Goal: Task Accomplishment & Management: Manage account settings

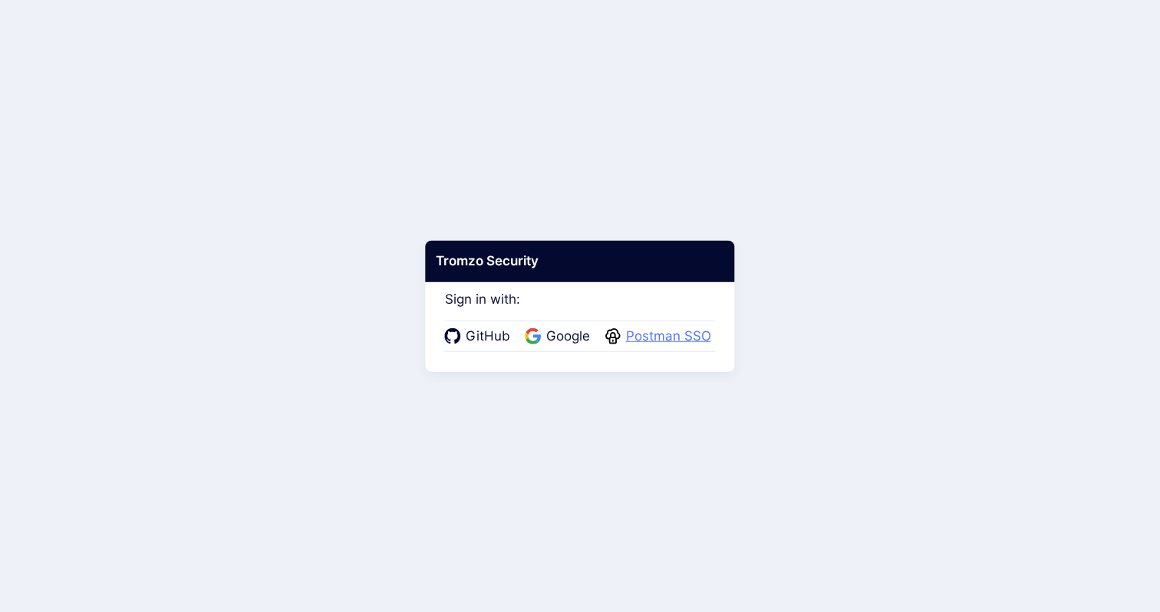
click at [660, 334] on span "Postman SSO" at bounding box center [668, 337] width 94 height 20
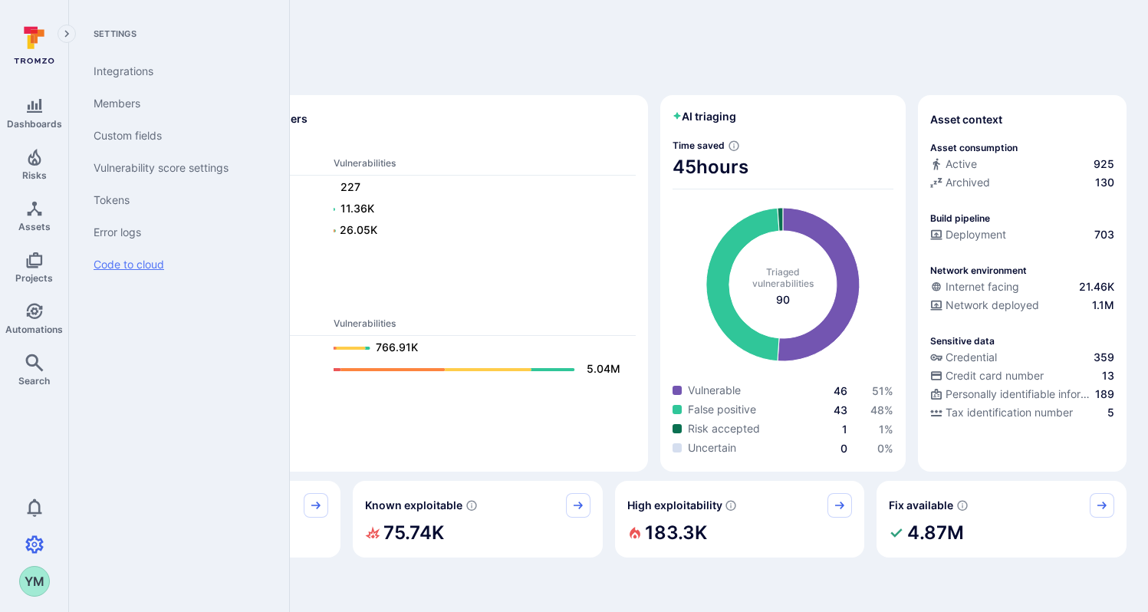
click at [147, 269] on link "Code to cloud" at bounding box center [175, 265] width 189 height 32
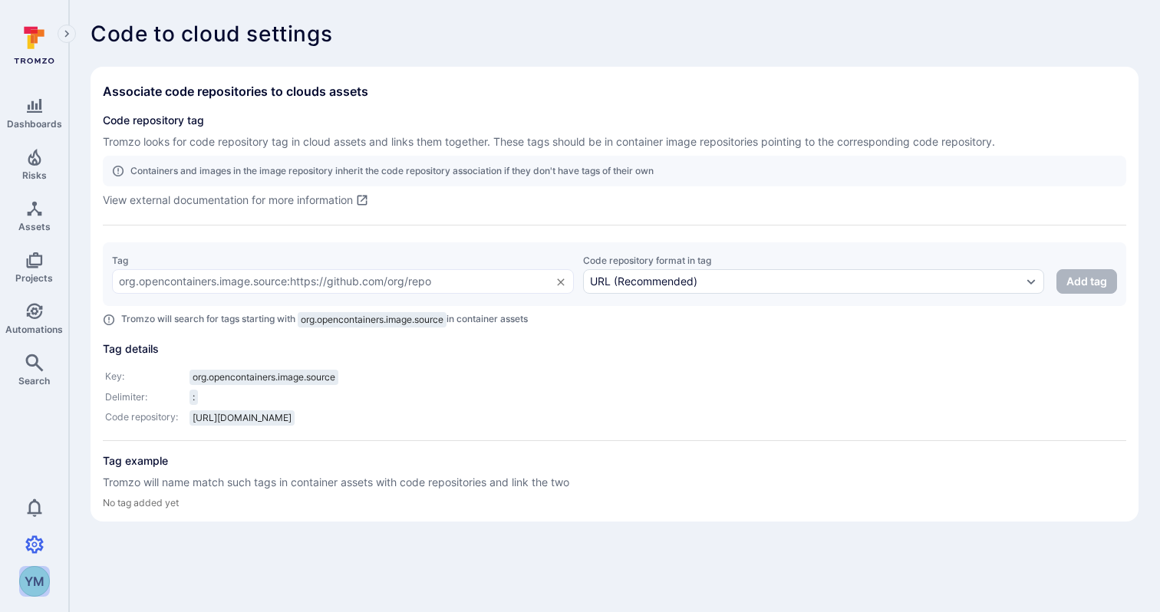
click at [36, 571] on div "YM" at bounding box center [34, 581] width 31 height 31
click at [32, 540] on div at bounding box center [580, 306] width 1160 height 612
click at [37, 542] on icon "Settings" at bounding box center [34, 544] width 18 height 18
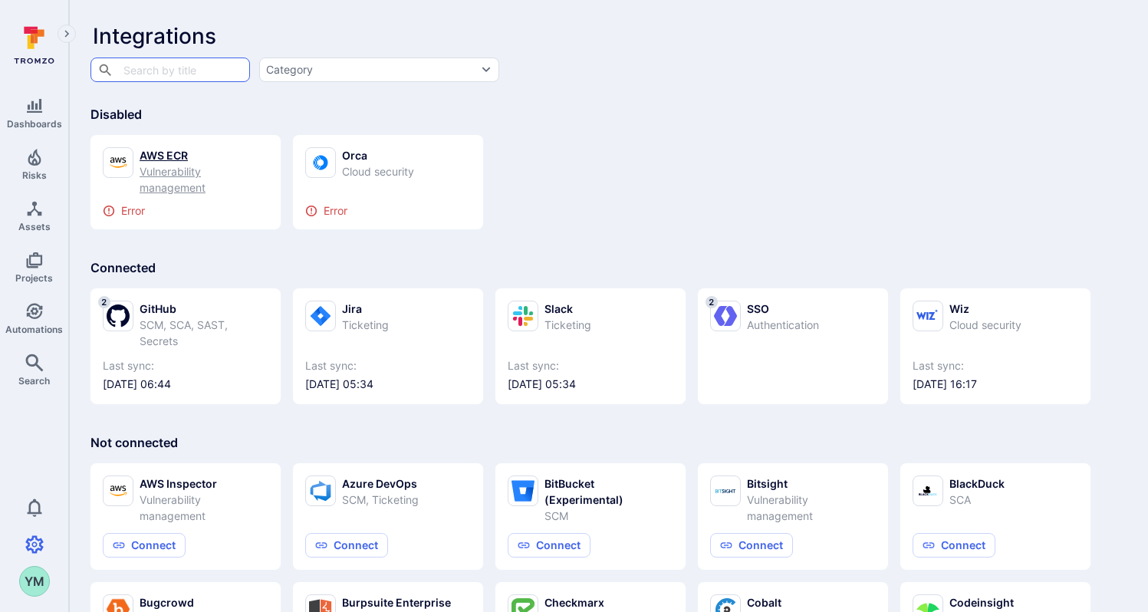
click at [239, 200] on link "AWS ECR Vulnerability management Error" at bounding box center [186, 182] width 166 height 70
